Goal: Task Accomplishment & Management: Use online tool/utility

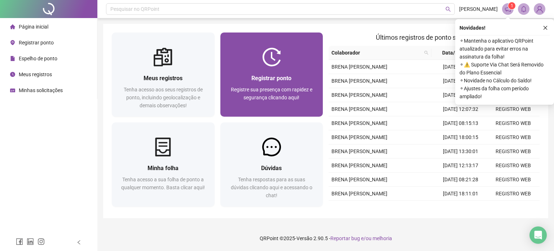
click at [252, 62] on div at bounding box center [272, 57] width 103 height 19
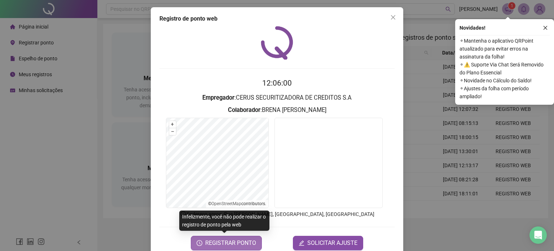
click at [225, 243] on span "REGISTRAR PONTO" at bounding box center [230, 243] width 51 height 9
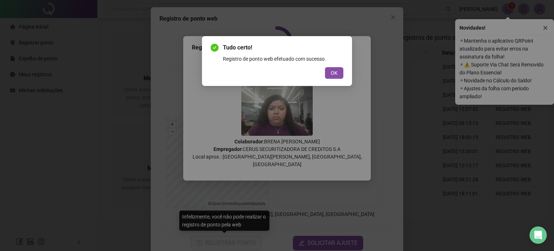
drag, startPoint x: 332, startPoint y: 73, endPoint x: 341, endPoint y: 65, distance: 12.0
click at [332, 73] on span "OK" at bounding box center [334, 73] width 7 height 8
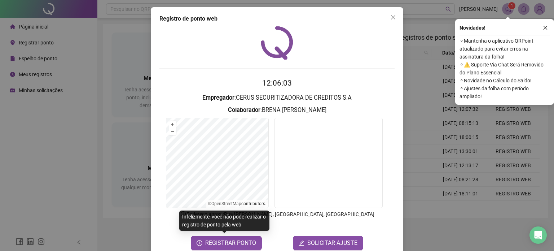
click at [391, 17] on icon "close" at bounding box center [394, 17] width 6 height 6
